Goal: Information Seeking & Learning: Learn about a topic

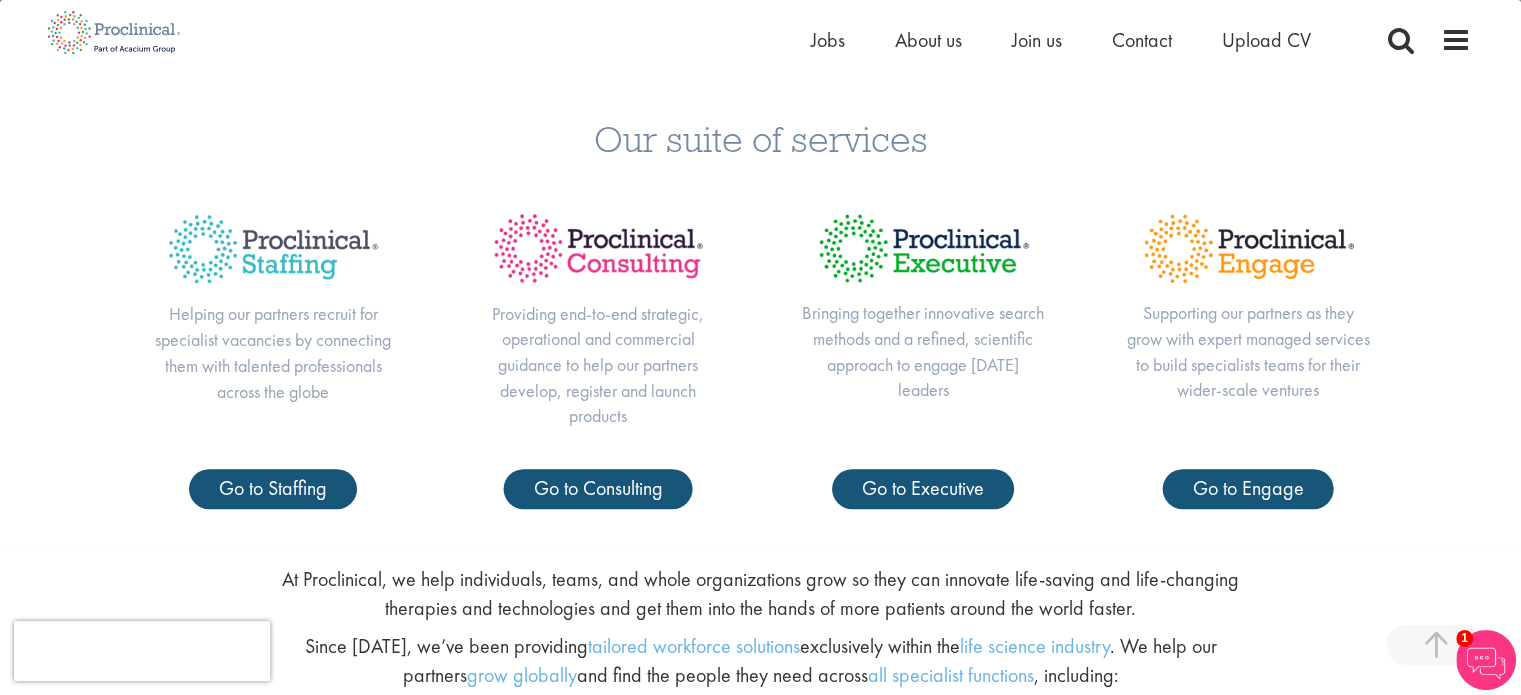
scroll to position [800, 0]
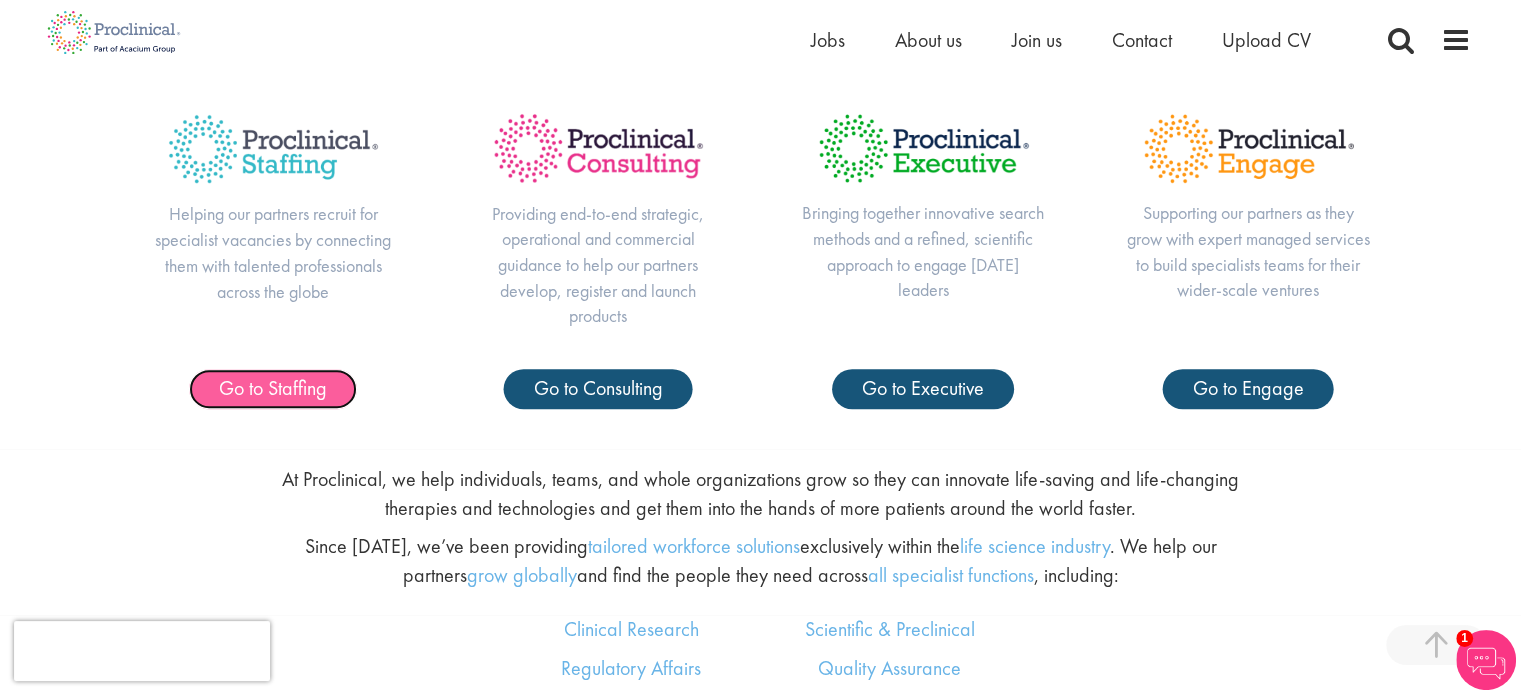
click at [256, 385] on span "Go to Staffing" at bounding box center [273, 388] width 108 height 26
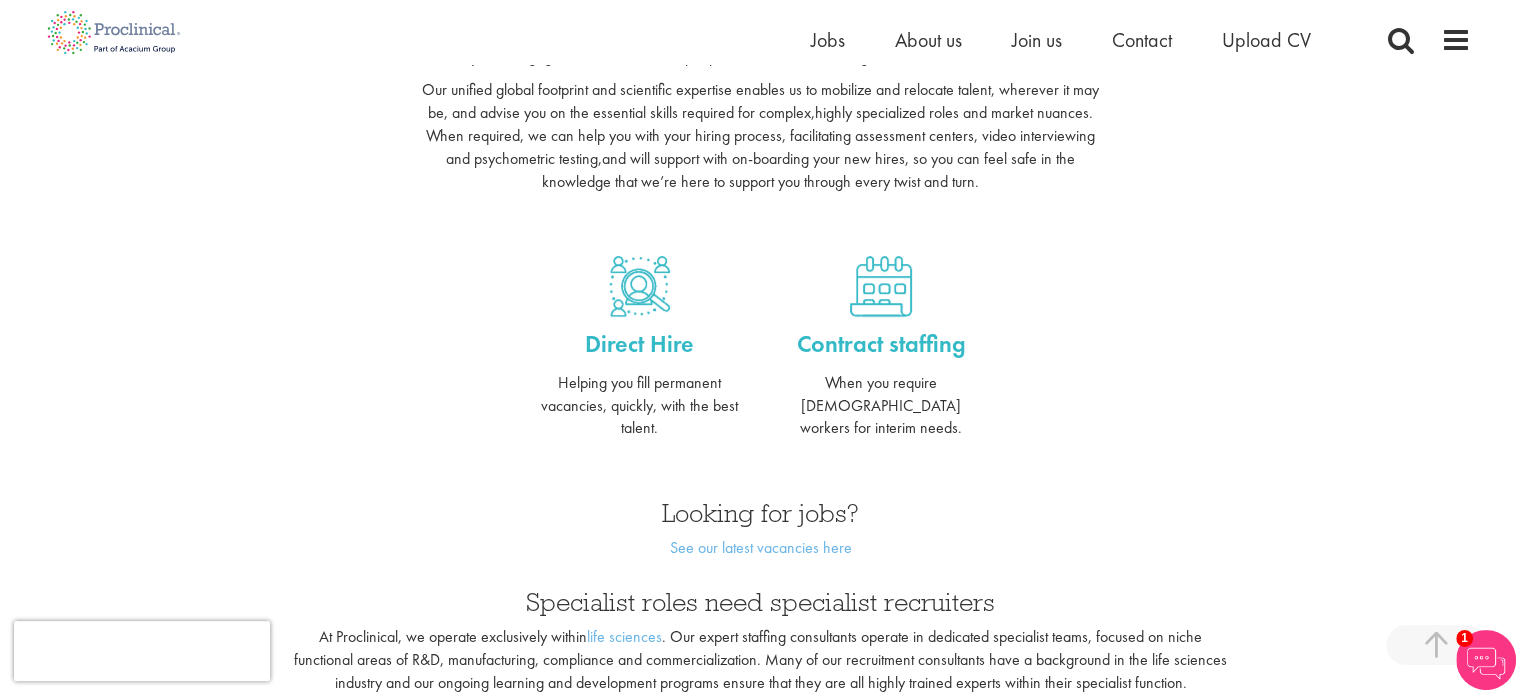
scroll to position [800, 0]
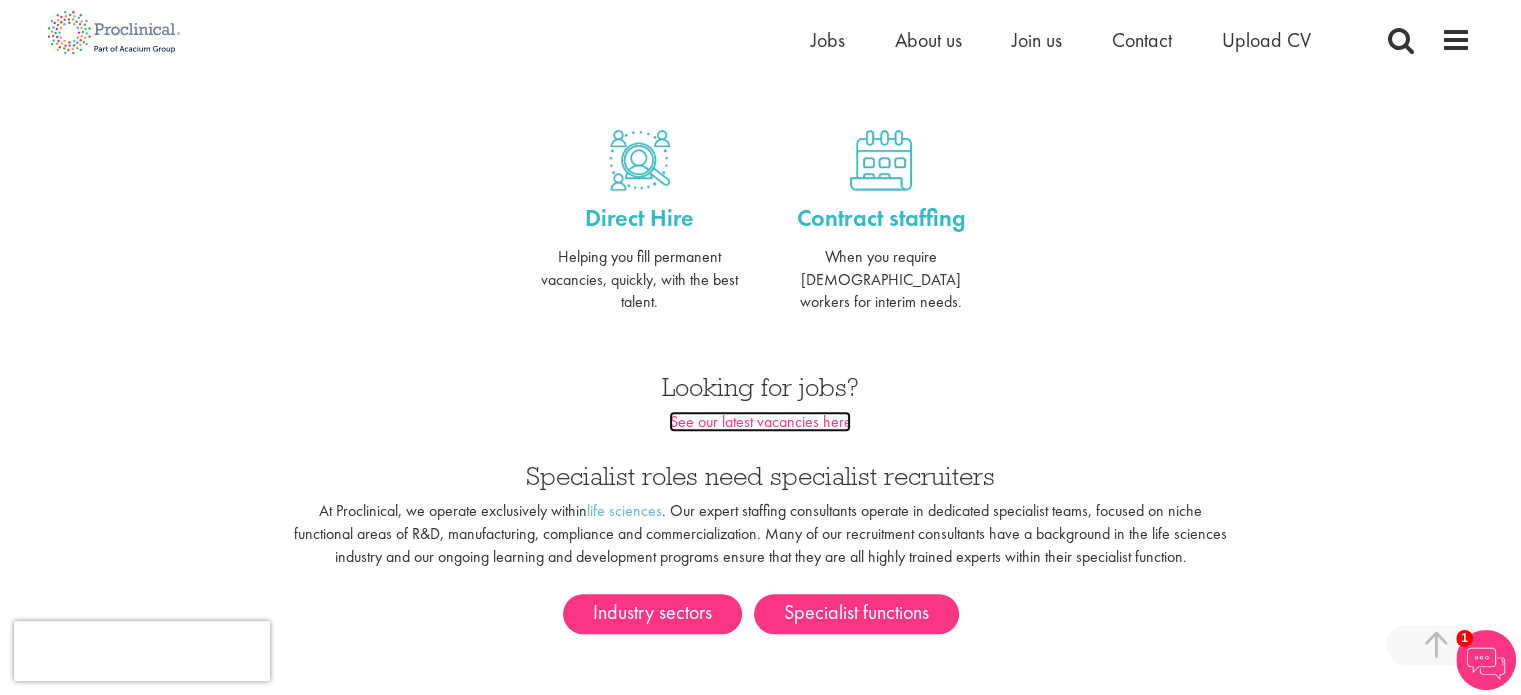
click at [764, 411] on link "See our latest vacancies here" at bounding box center [760, 421] width 182 height 21
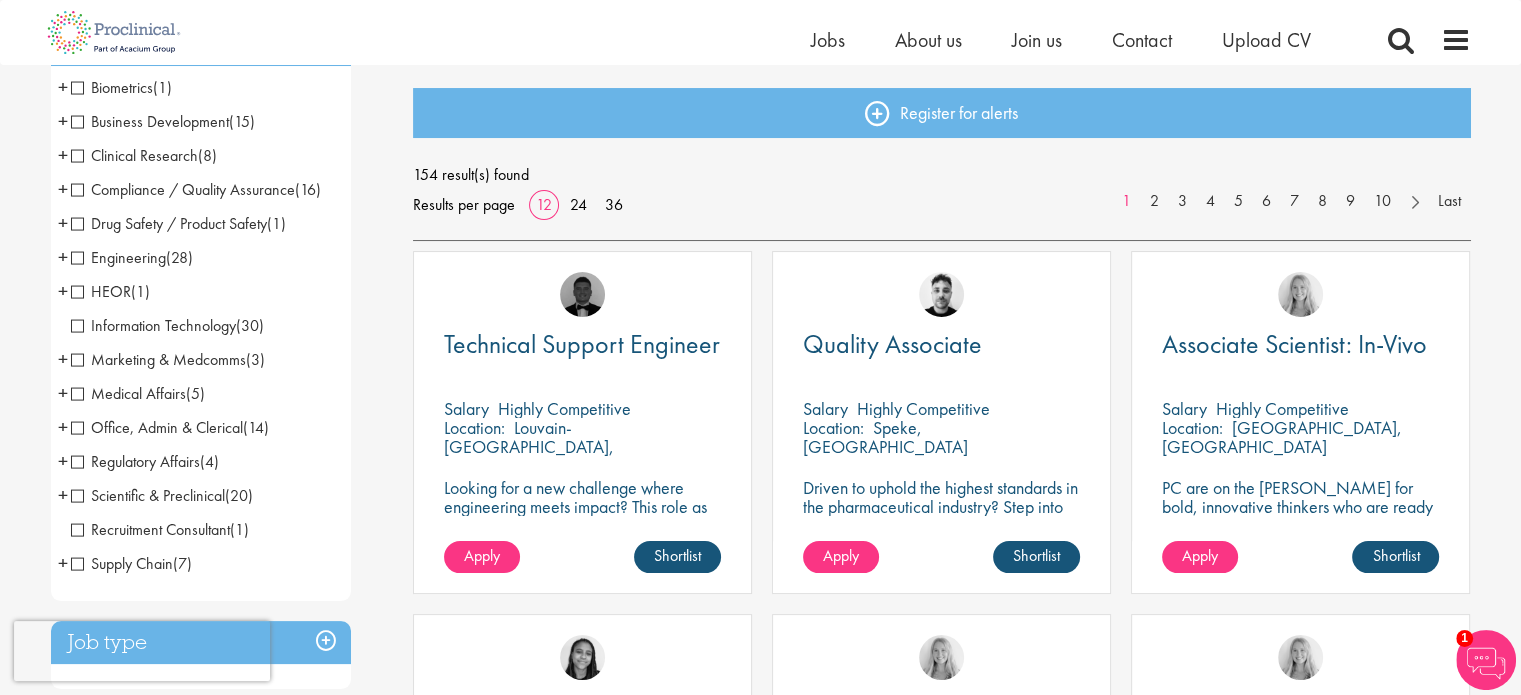
scroll to position [300, 0]
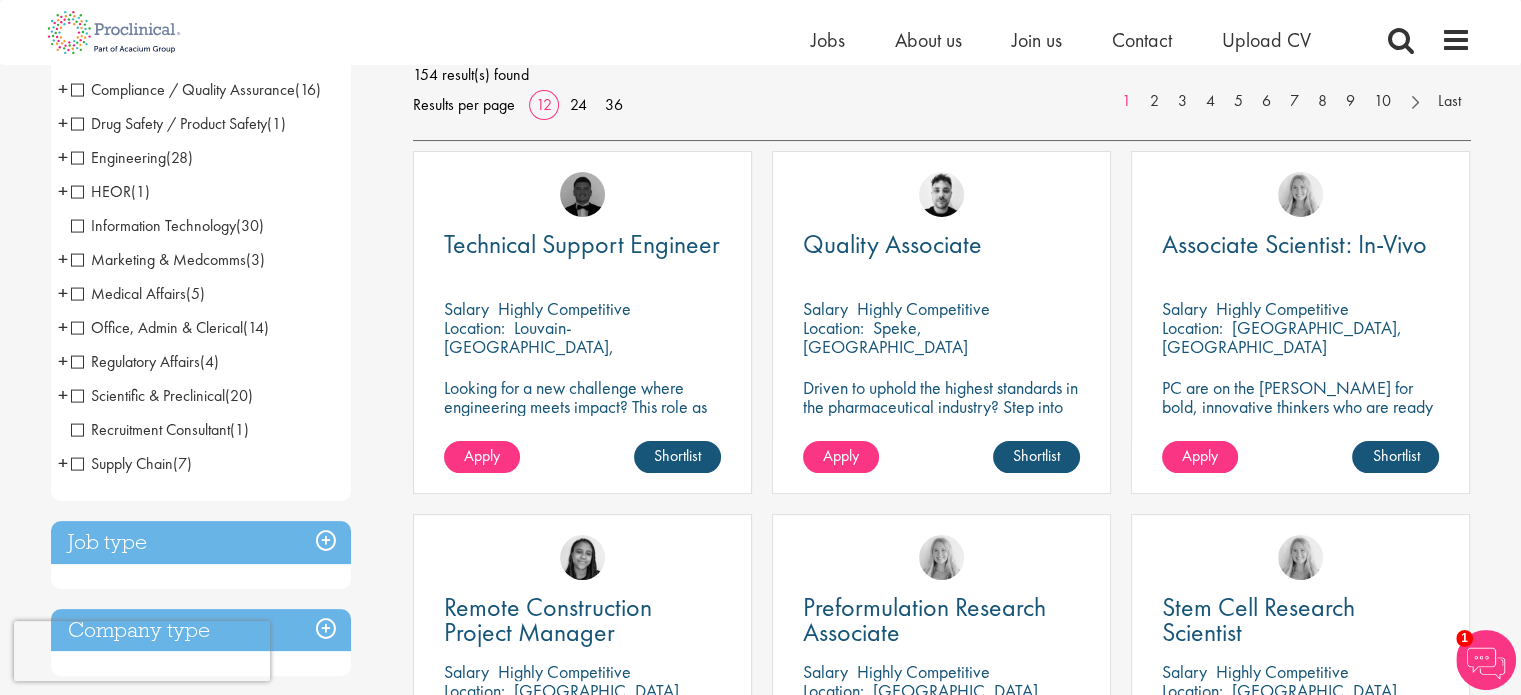
click at [80, 393] on span "Scientific & Preclinical" at bounding box center [148, 395] width 154 height 21
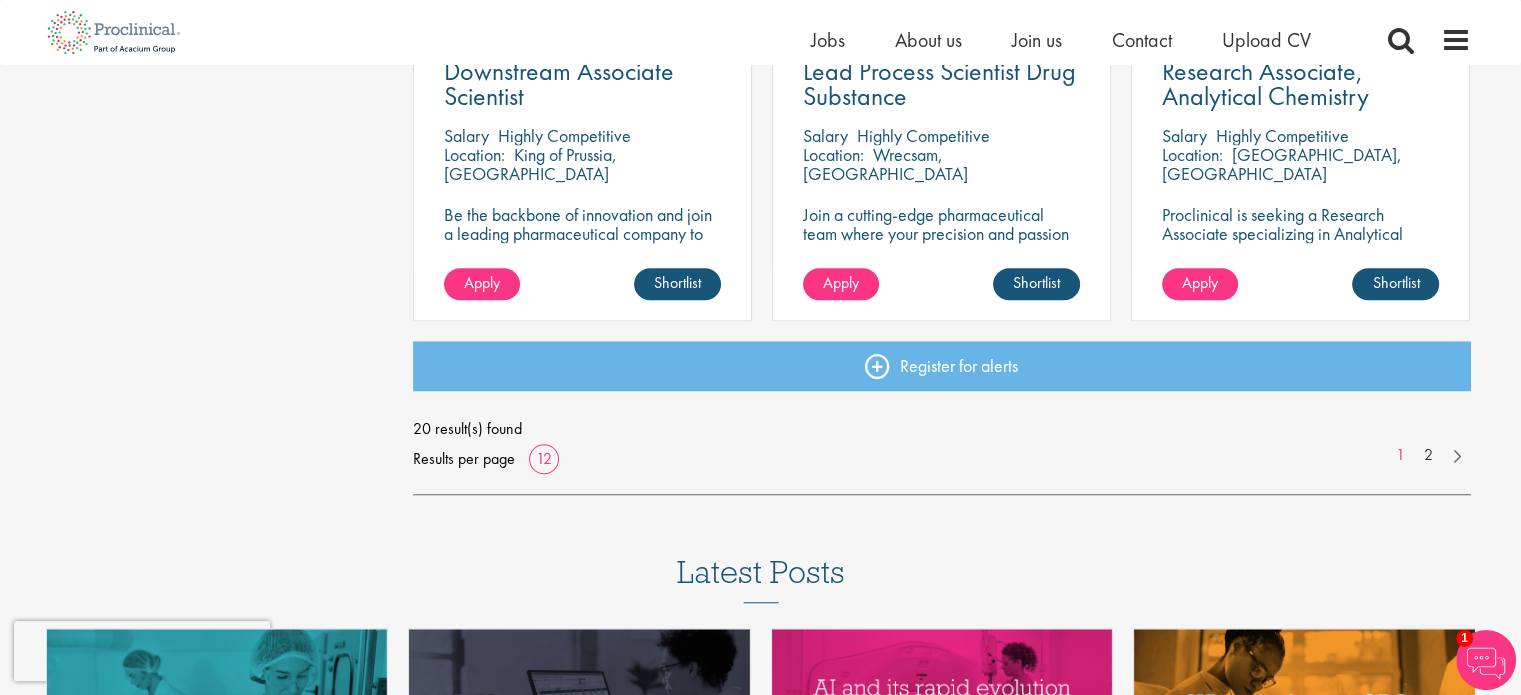
scroll to position [1600, 0]
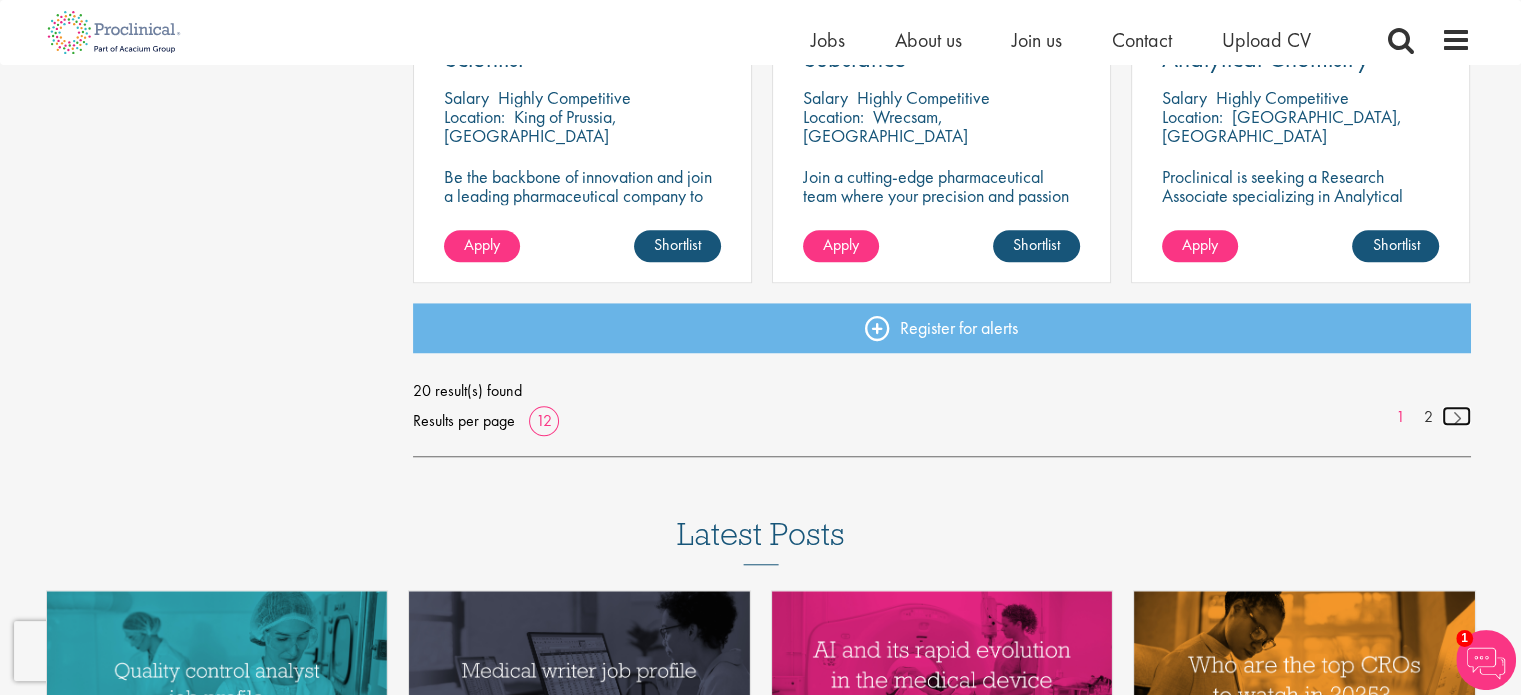
click at [1456, 418] on link at bounding box center [1456, 416] width 29 height 20
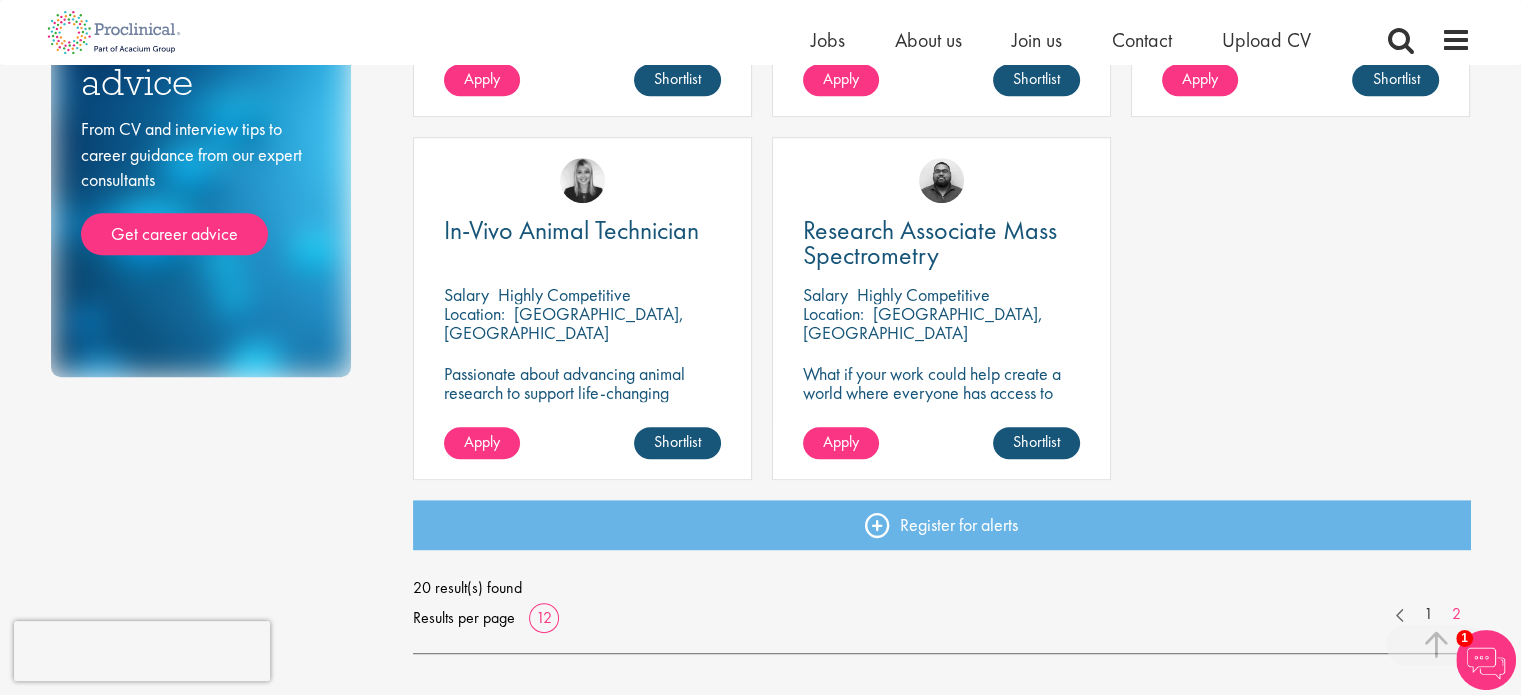
scroll to position [1100, 0]
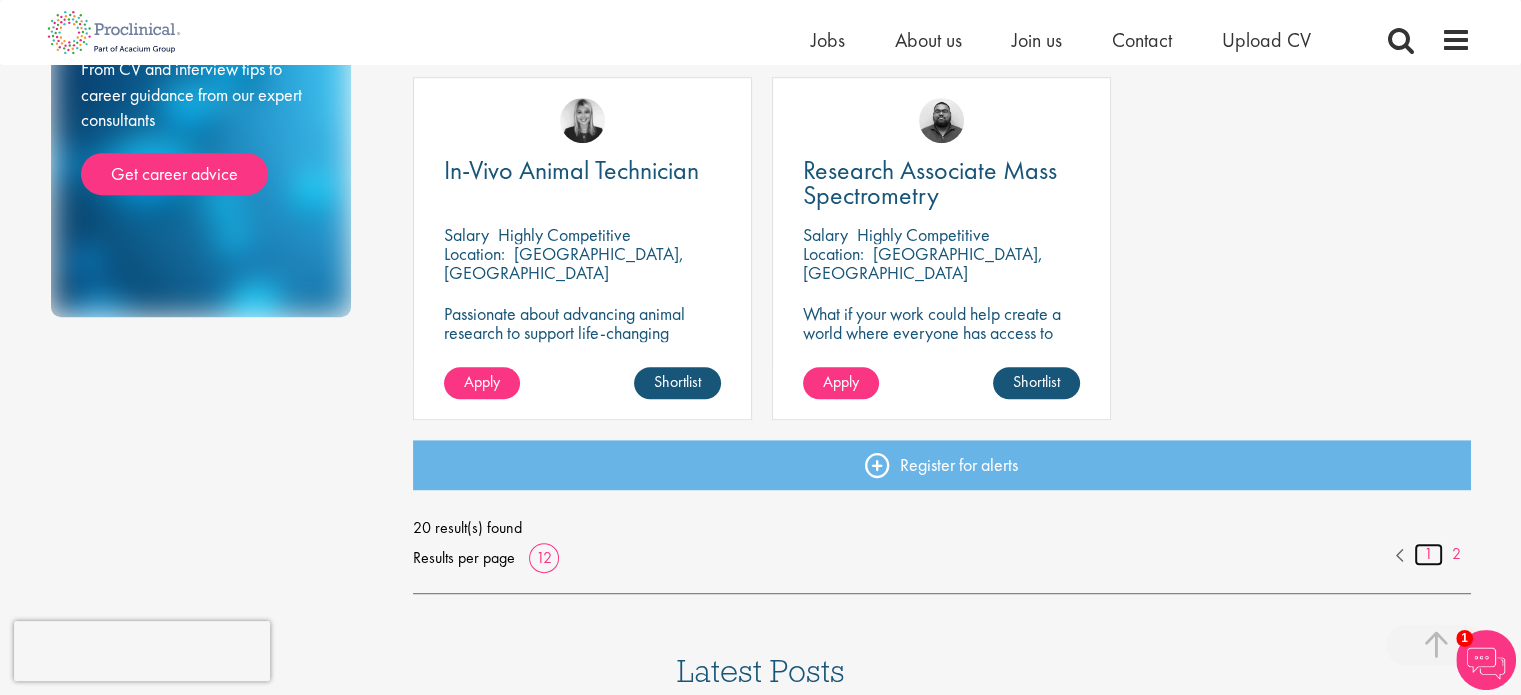
click at [1426, 548] on link "1" at bounding box center [1428, 554] width 29 height 23
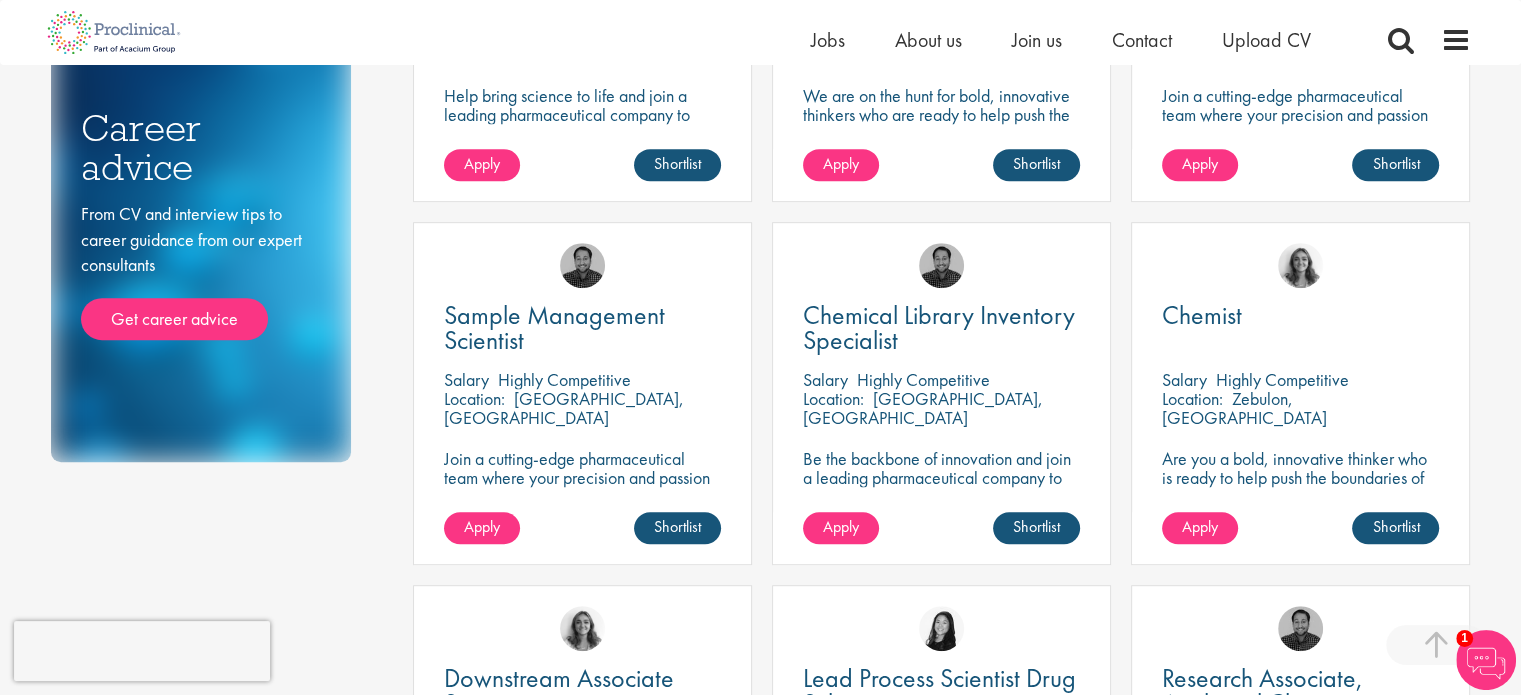
scroll to position [1000, 0]
